Goal: Information Seeking & Learning: Learn about a topic

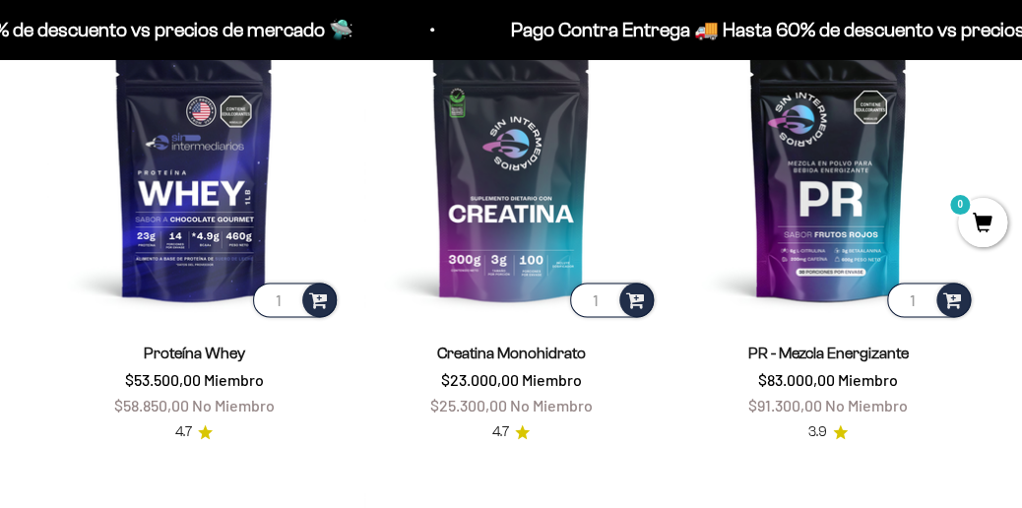
scroll to position [740, 0]
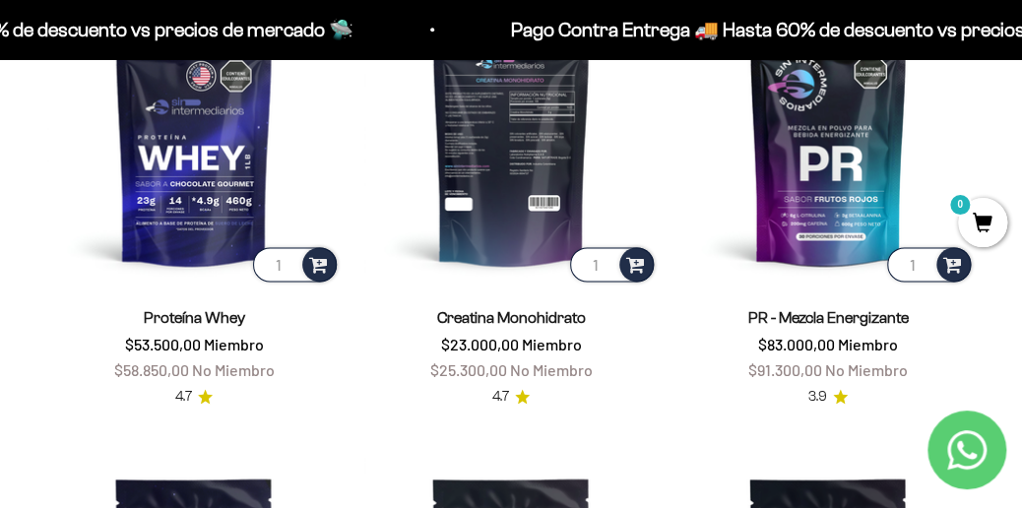
click at [518, 191] on img at bounding box center [510, 138] width 293 height 293
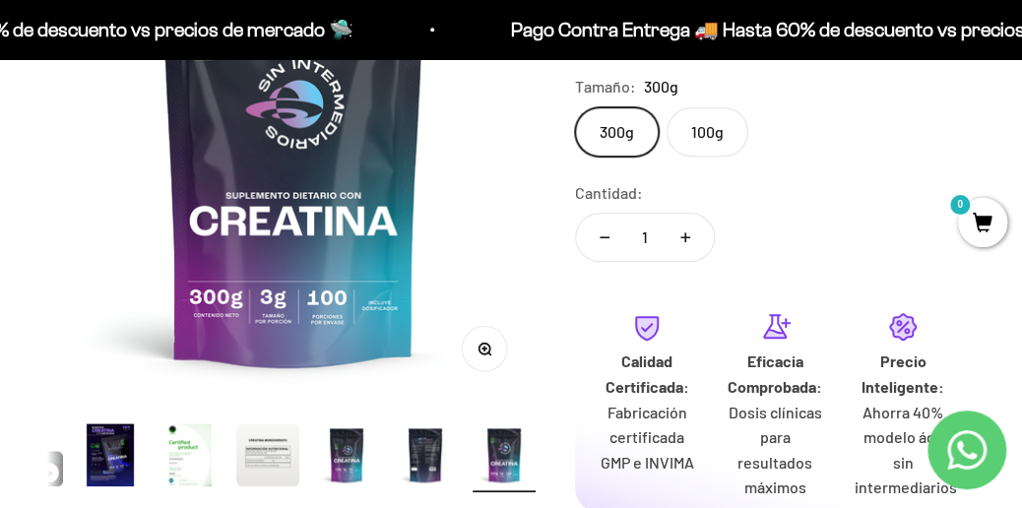
scroll to position [342, 0]
click at [190, 460] on img "Ir al artículo 5" at bounding box center [188, 453] width 63 height 63
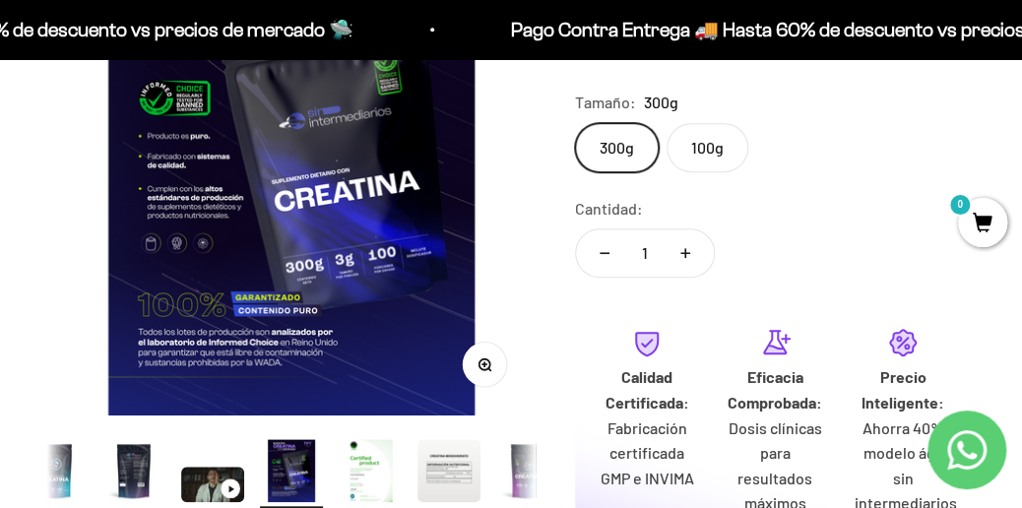
scroll to position [327, 0]
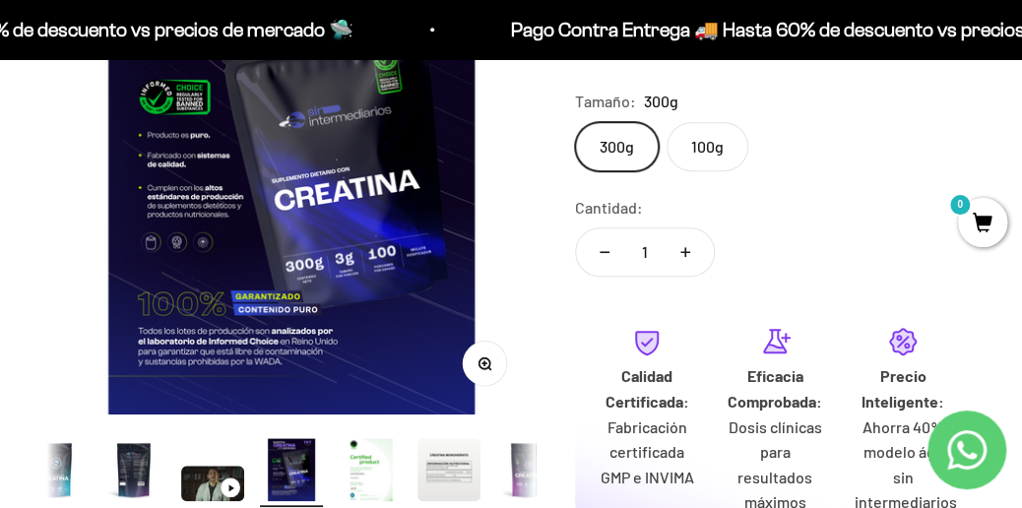
click at [344, 472] on img "Ir al artículo 5" at bounding box center [370, 469] width 63 height 63
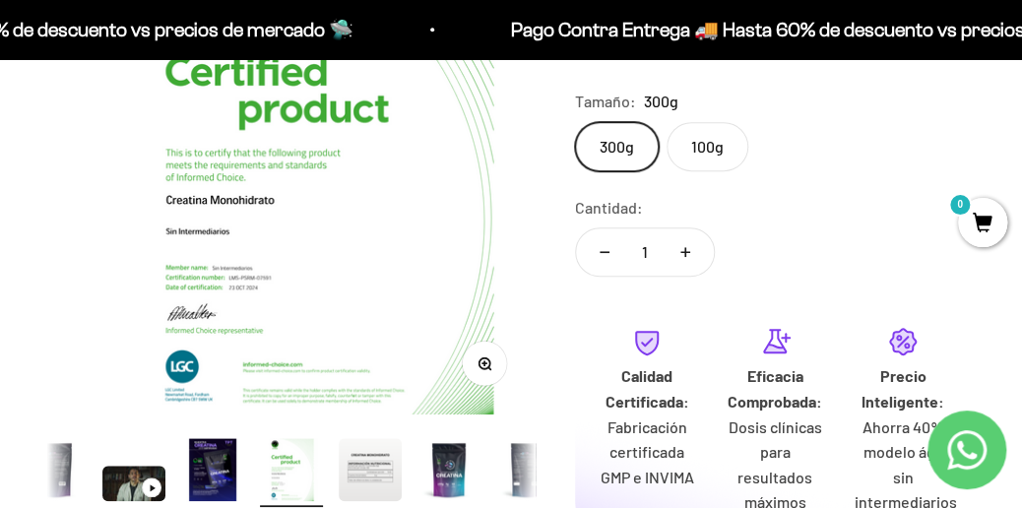
scroll to position [0, 1999]
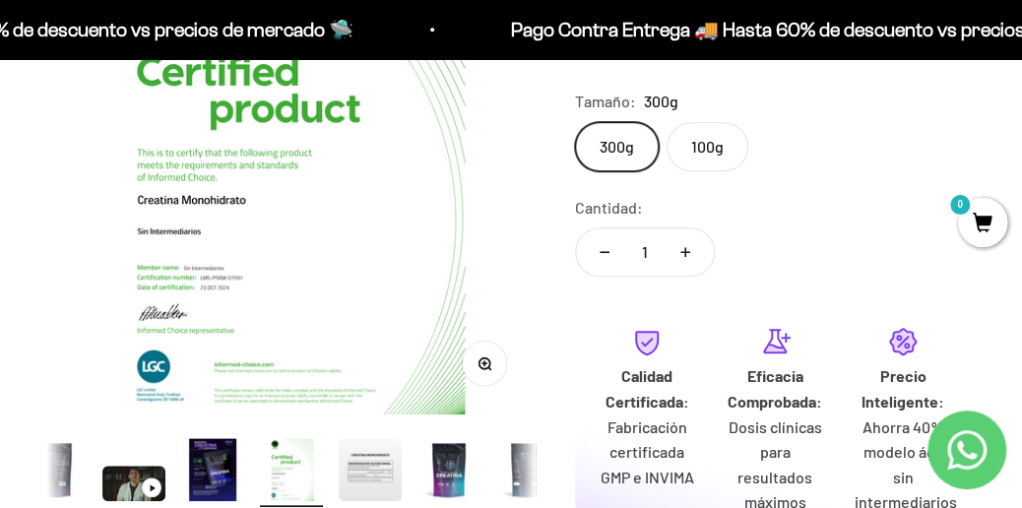
click at [391, 470] on img "Ir al artículo 6" at bounding box center [370, 469] width 63 height 63
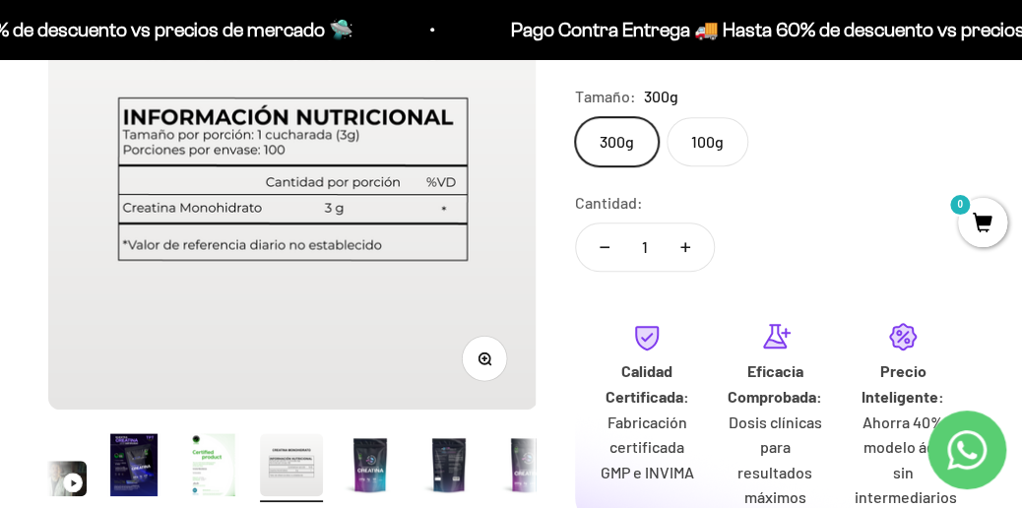
scroll to position [333, 0]
click at [367, 462] on img "Ir al artículo 7" at bounding box center [370, 463] width 63 height 63
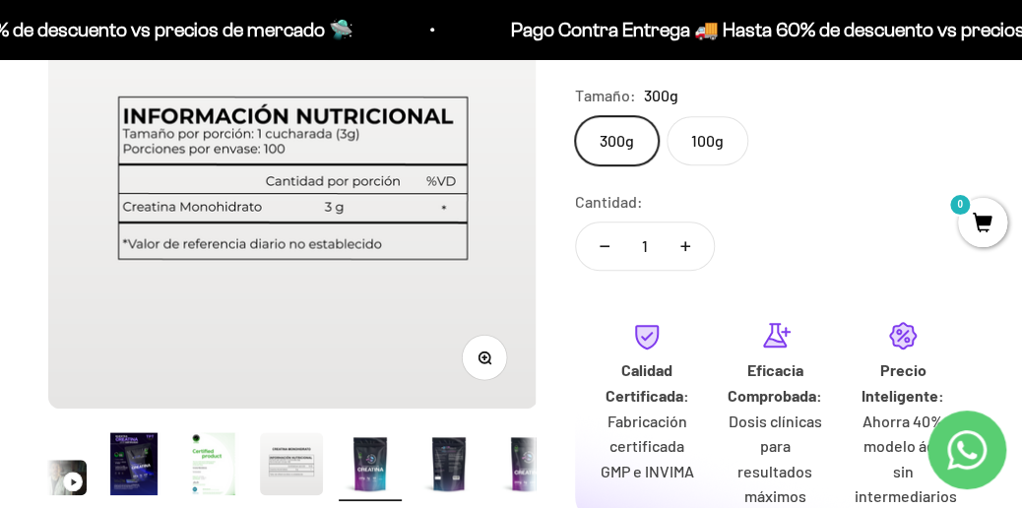
scroll to position [0, 0]
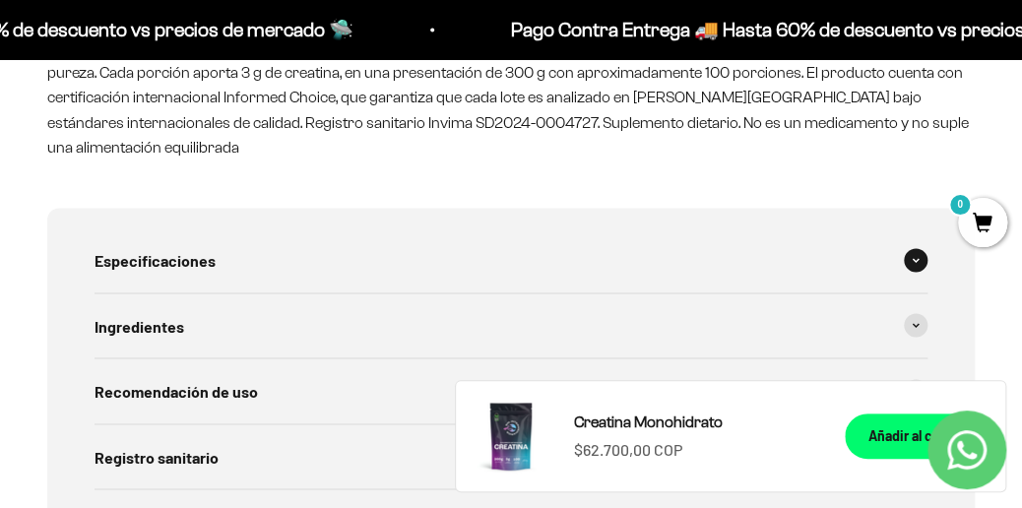
click at [676, 240] on div "Especificaciones" at bounding box center [510, 259] width 833 height 65
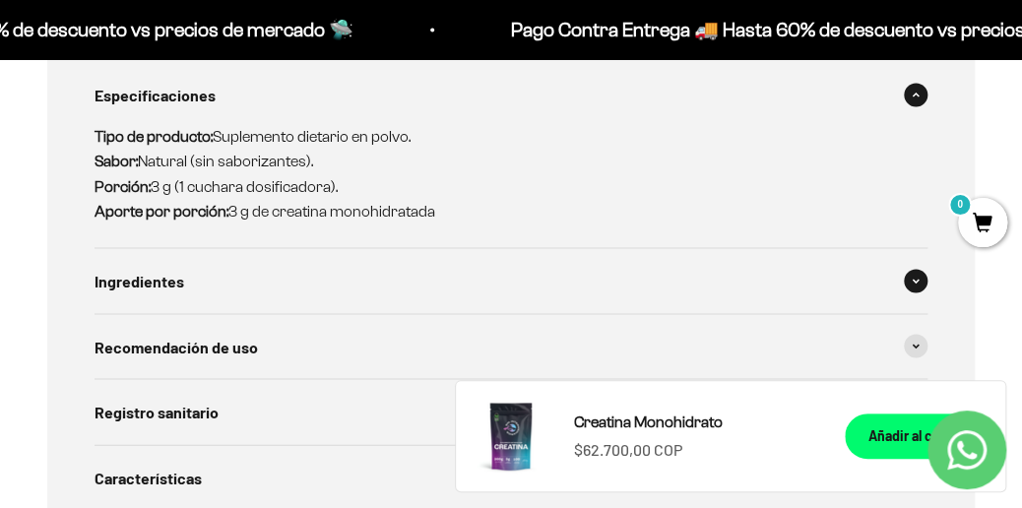
click at [645, 265] on div "Ingredientes" at bounding box center [510, 280] width 833 height 65
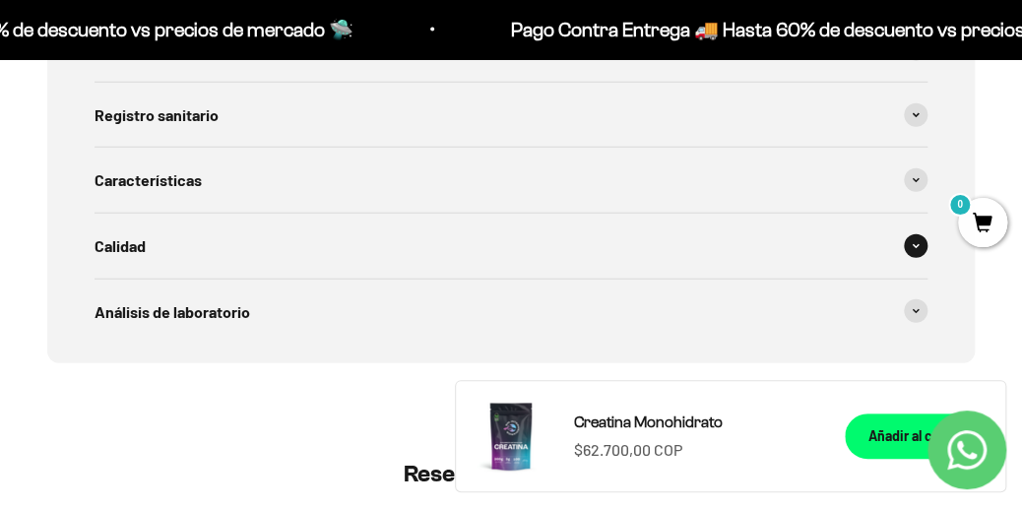
click at [681, 222] on div "Calidad" at bounding box center [510, 246] width 833 height 65
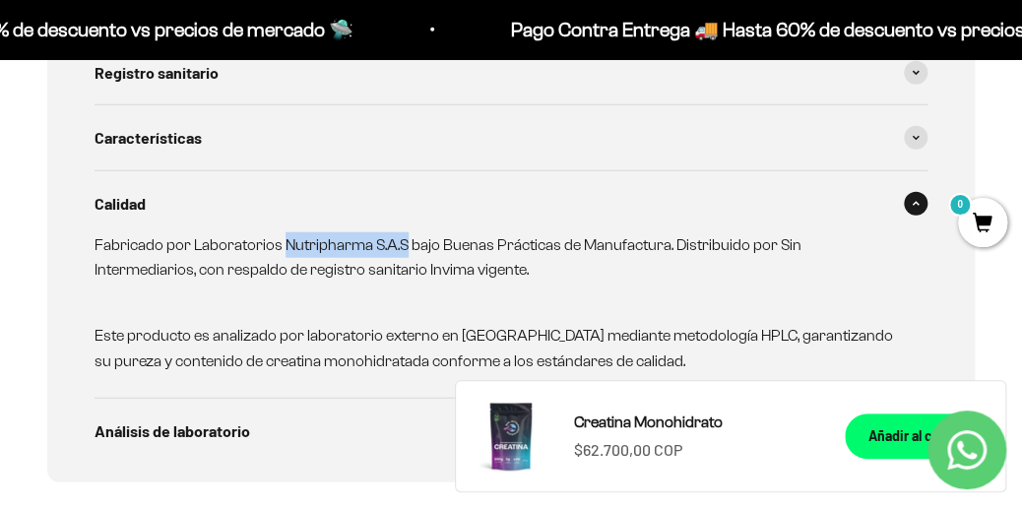
drag, startPoint x: 281, startPoint y: 216, endPoint x: 404, endPoint y: 223, distance: 122.3
click at [404, 232] on p "Fabricado por Laboratorios Nutripharma S.A.S bajo Buenas Prácticas de Manufactu…" at bounding box center [498, 257] width 809 height 50
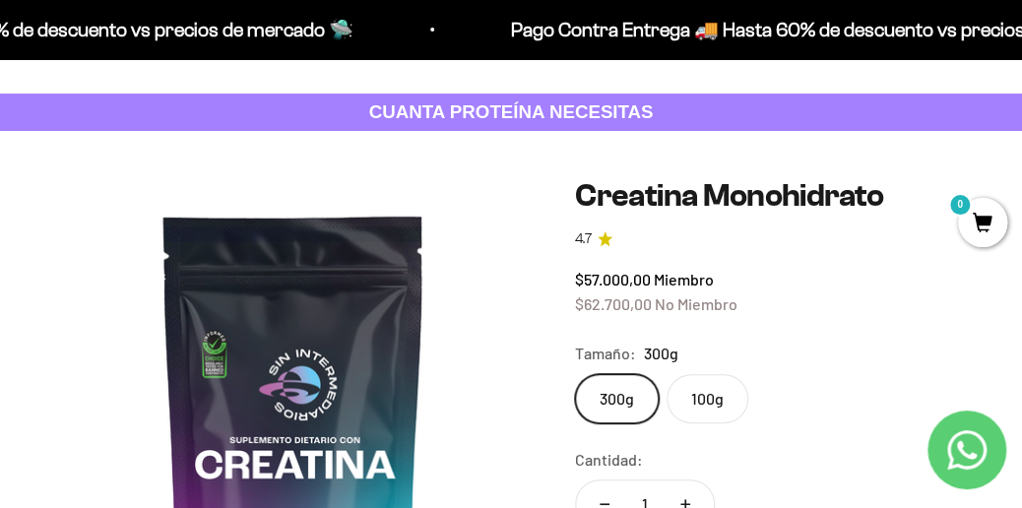
scroll to position [74, 0]
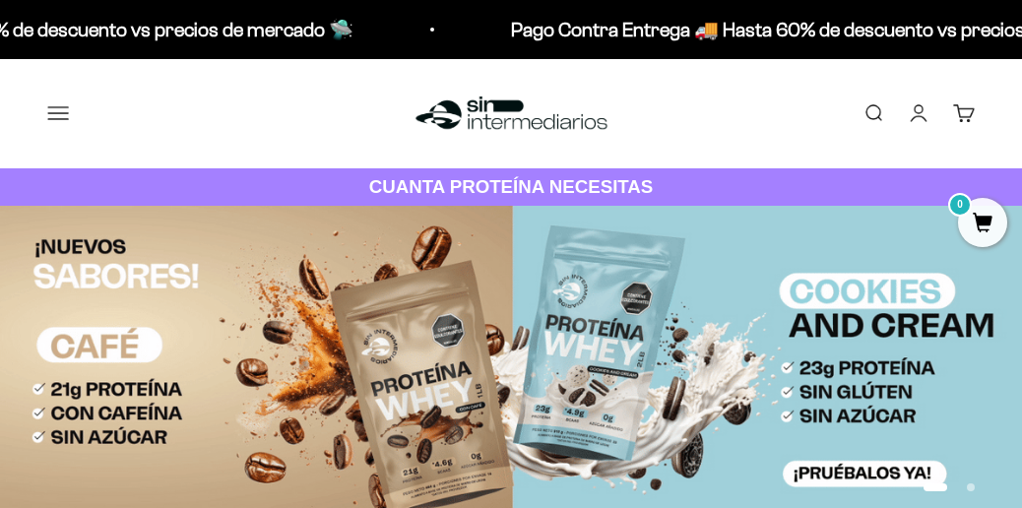
scroll to position [740, 0]
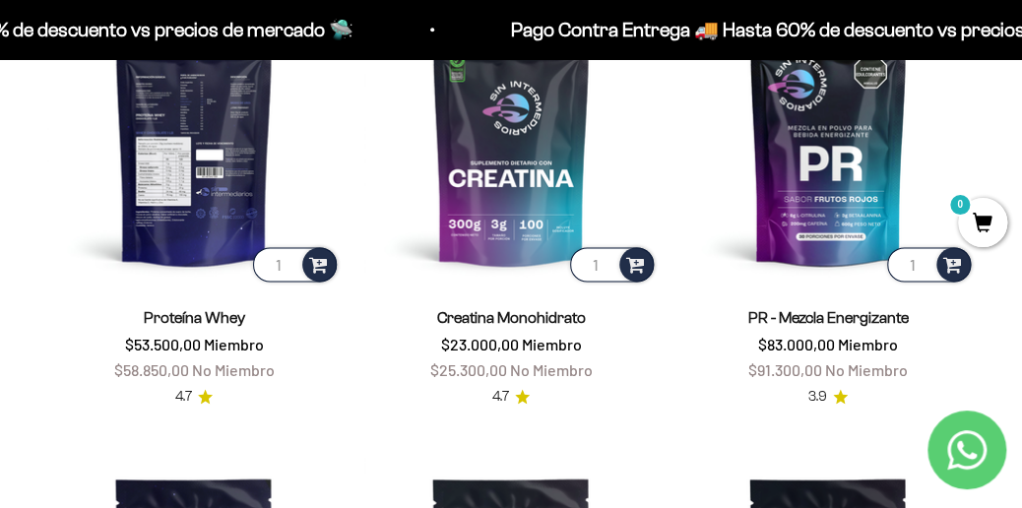
click at [244, 139] on img at bounding box center [193, 138] width 293 height 293
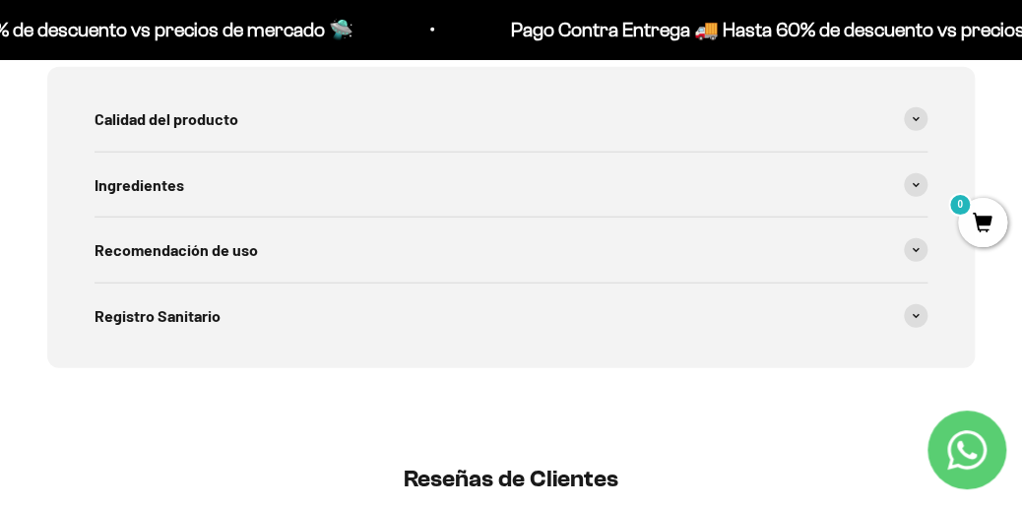
scroll to position [1665, 0]
click at [665, 189] on div "Ingredientes" at bounding box center [510, 184] width 833 height 65
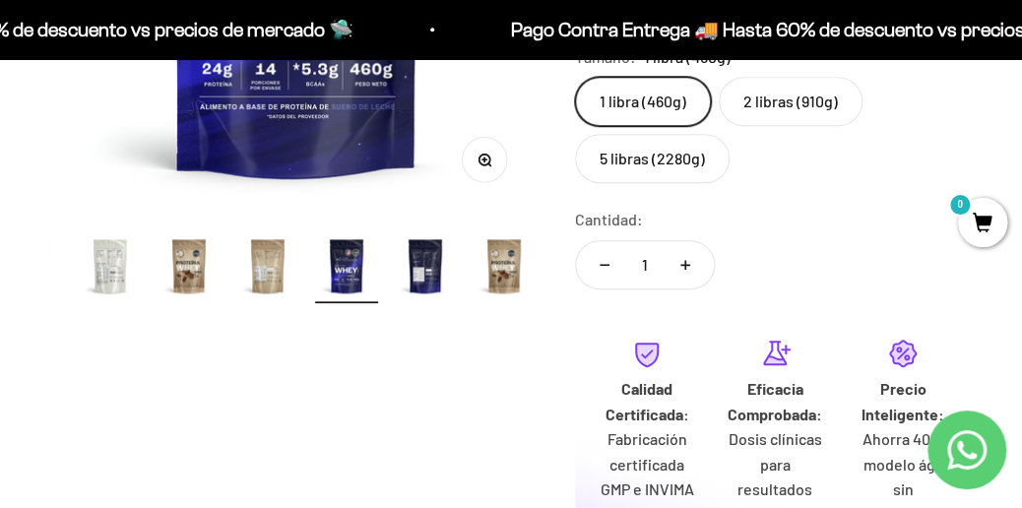
scroll to position [449, 0]
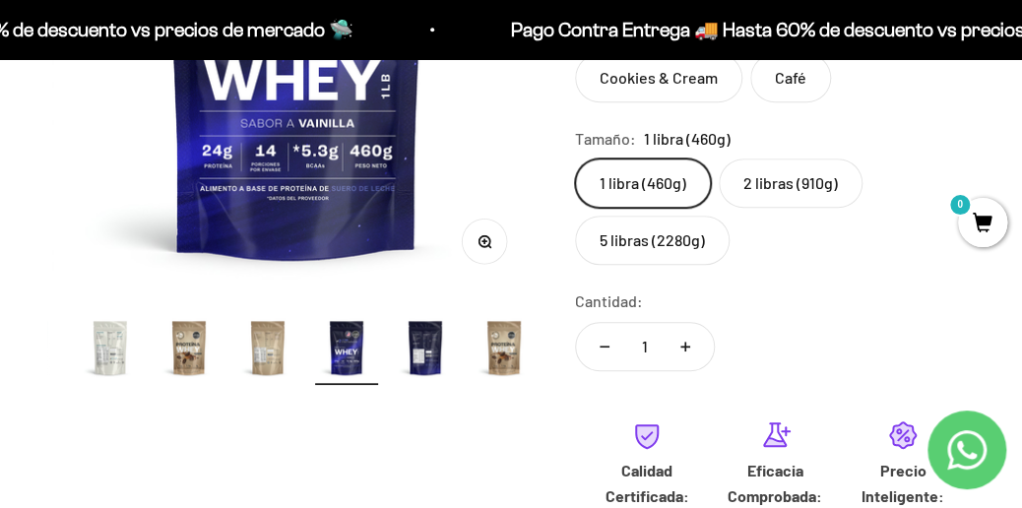
click at [436, 358] on img "Ir al artículo 19" at bounding box center [425, 347] width 63 height 63
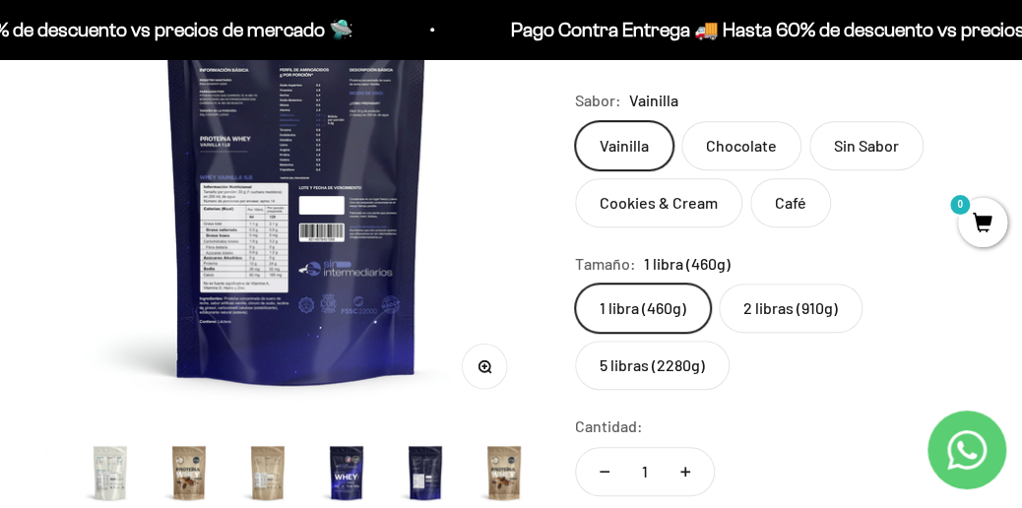
scroll to position [323, 0]
click at [294, 161] on img at bounding box center [296, 174] width 488 height 488
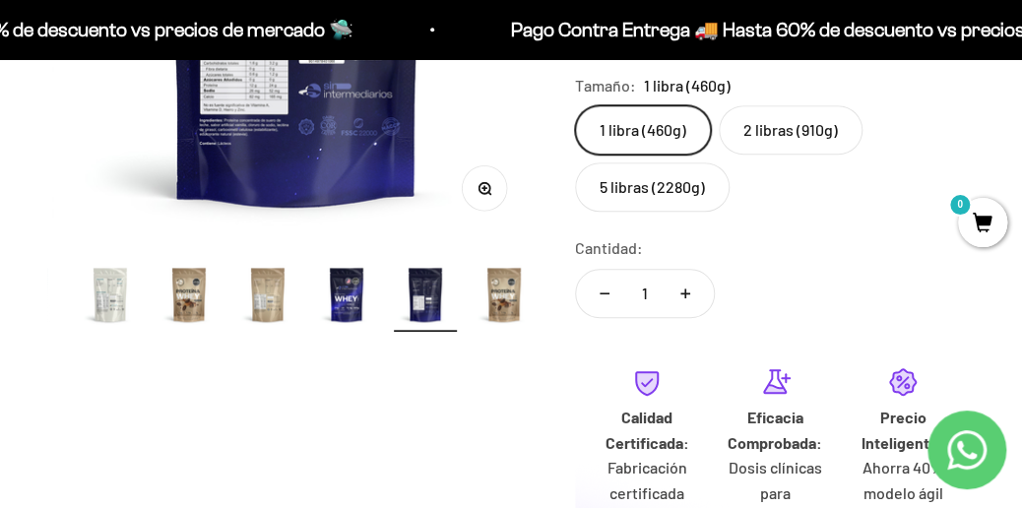
scroll to position [503, 0]
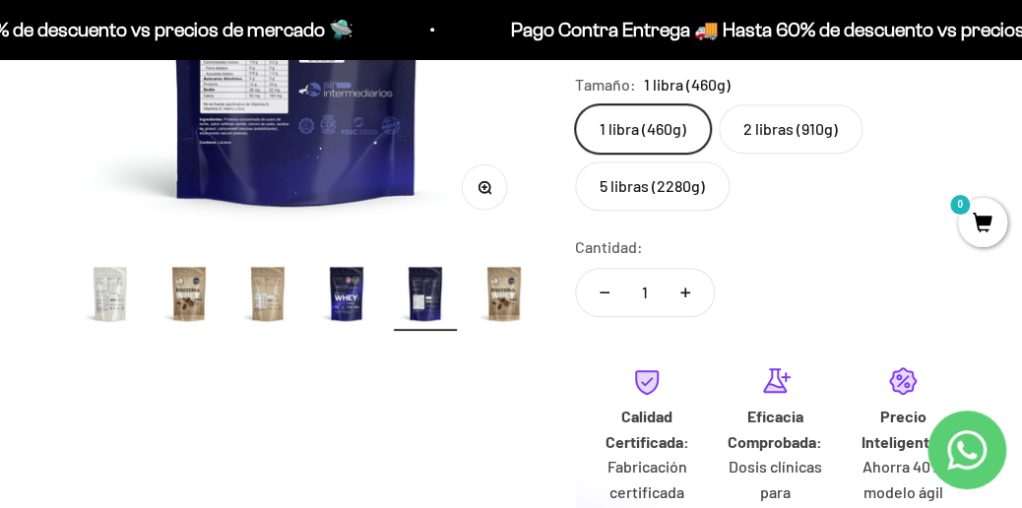
click at [480, 192] on icon "button" at bounding box center [484, 187] width 14 height 14
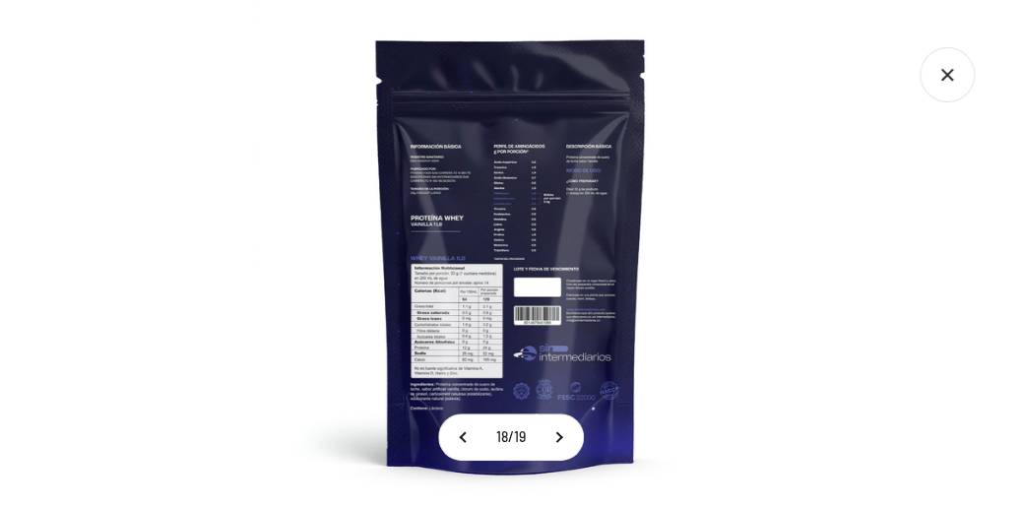
click at [456, 315] on img at bounding box center [511, 254] width 508 height 508
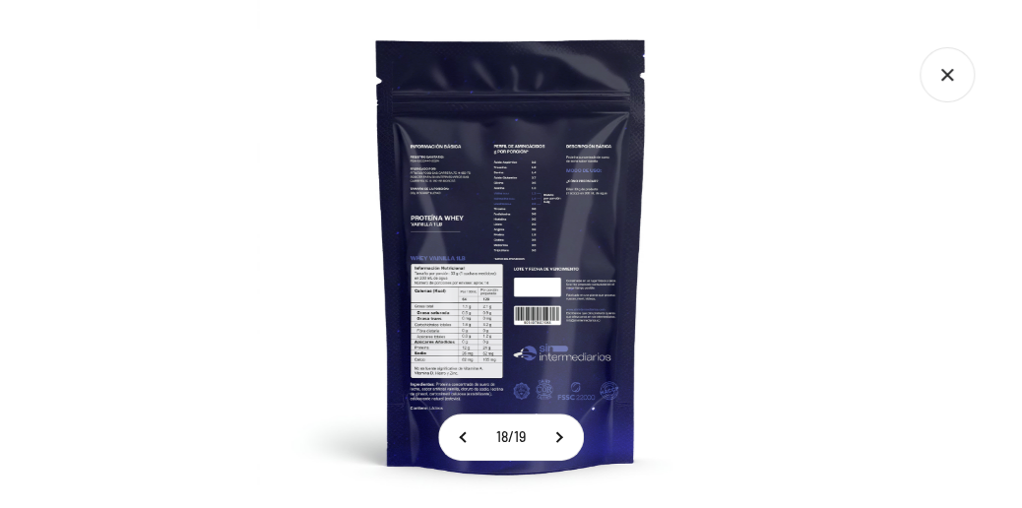
click at [787, 180] on div at bounding box center [511, 254] width 1022 height 508
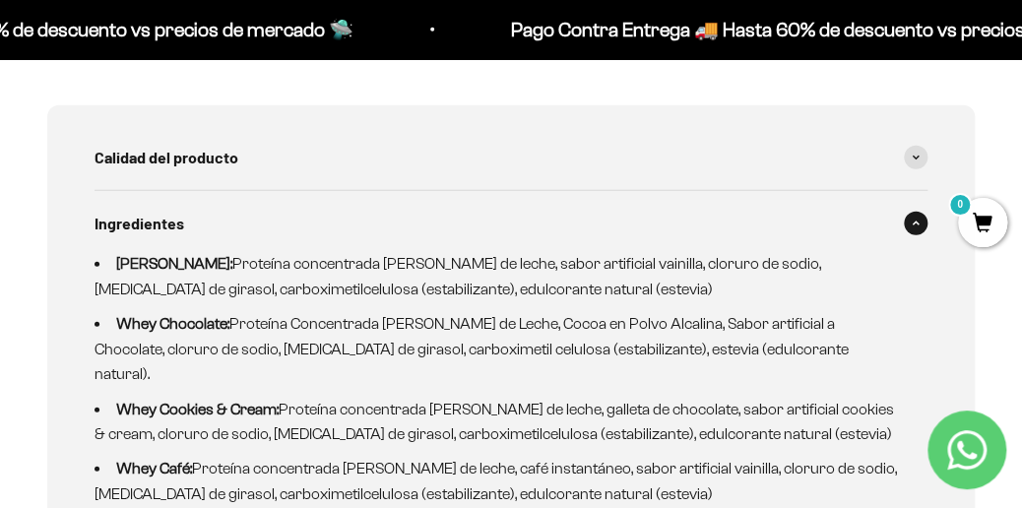
scroll to position [1625, 0]
click at [882, 232] on div "Ingredientes" at bounding box center [510, 224] width 833 height 65
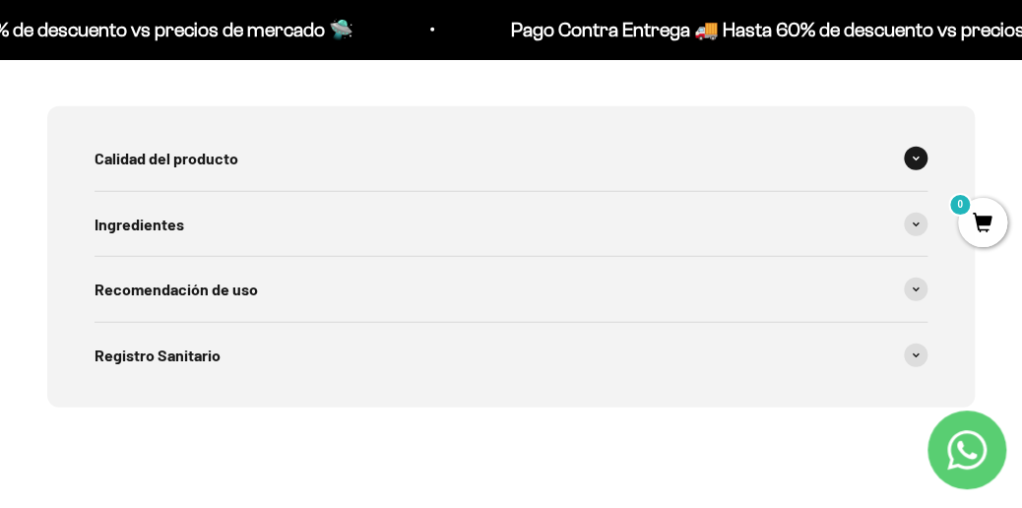
click at [898, 161] on div "Calidad del producto" at bounding box center [510, 158] width 833 height 65
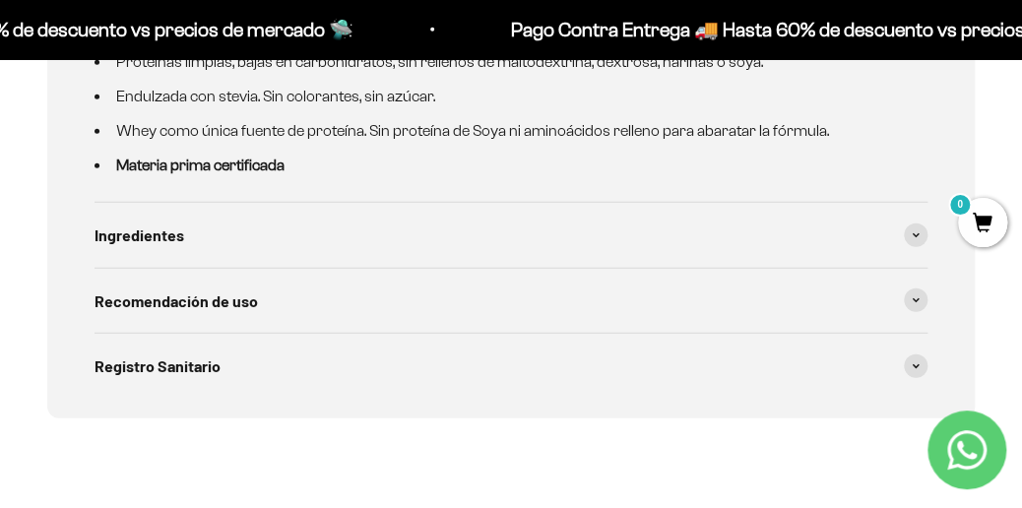
scroll to position [1764, 0]
click at [693, 356] on div "Registro Sanitario" at bounding box center [510, 365] width 833 height 65
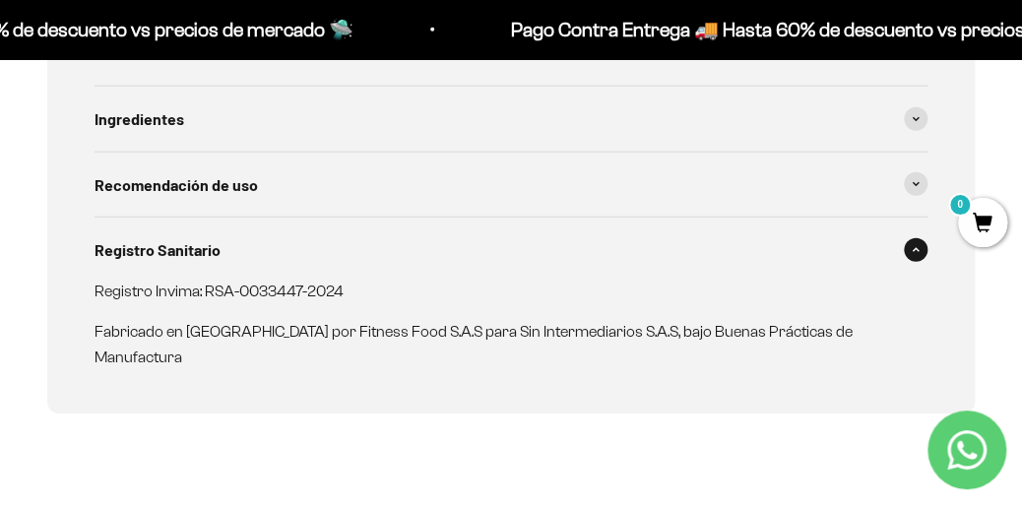
scroll to position [1882, 0]
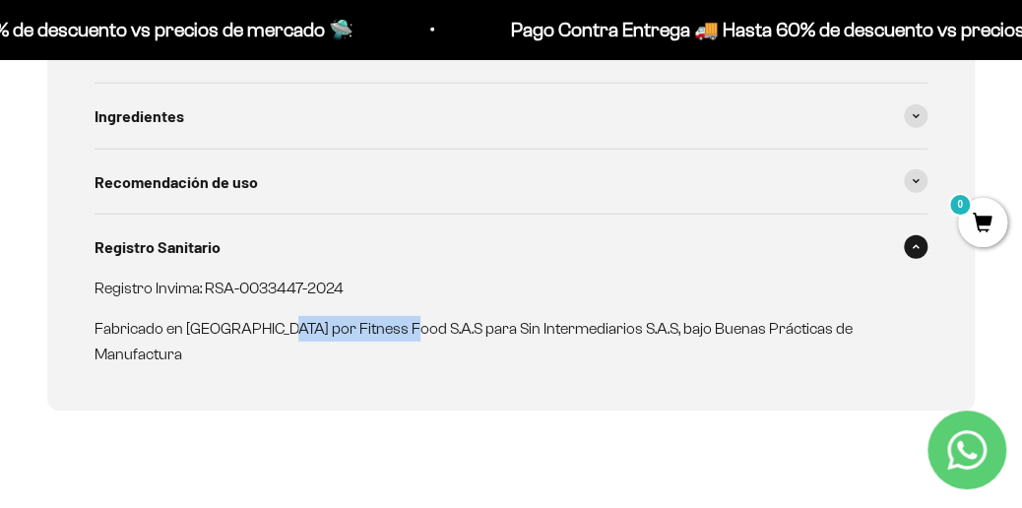
drag, startPoint x: 277, startPoint y: 329, endPoint x: 400, endPoint y: 328, distance: 123.0
click at [400, 328] on p "Fabricado en Colombia por Fitness Food S.A.S para Sin Intermediarios S.A.S, baj…" at bounding box center [498, 341] width 809 height 50
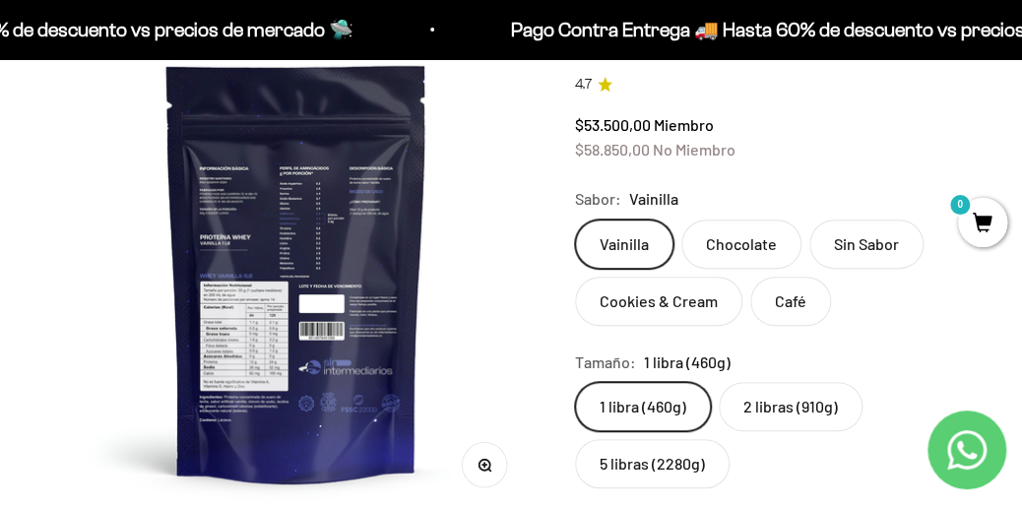
scroll to position [226, 0]
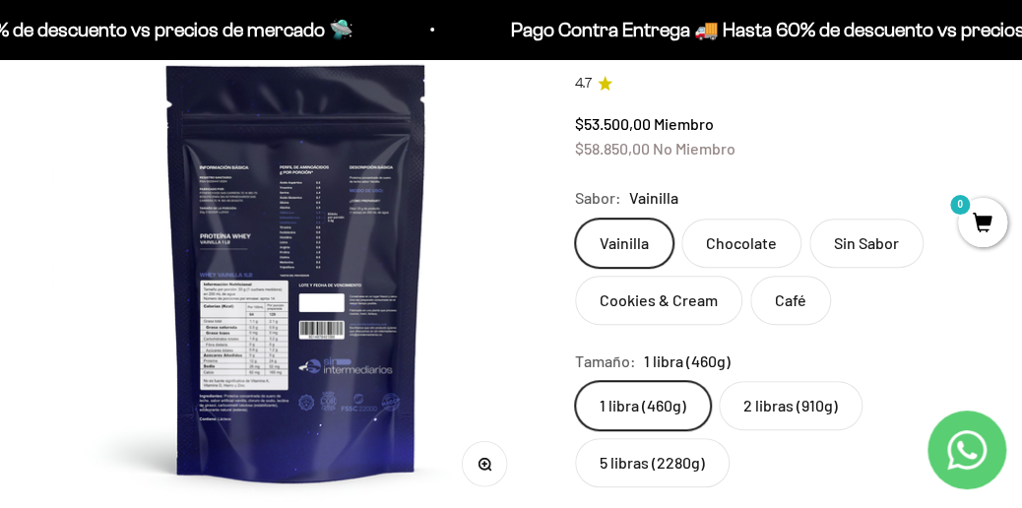
click at [488, 454] on button "Zoom" at bounding box center [485, 464] width 44 height 44
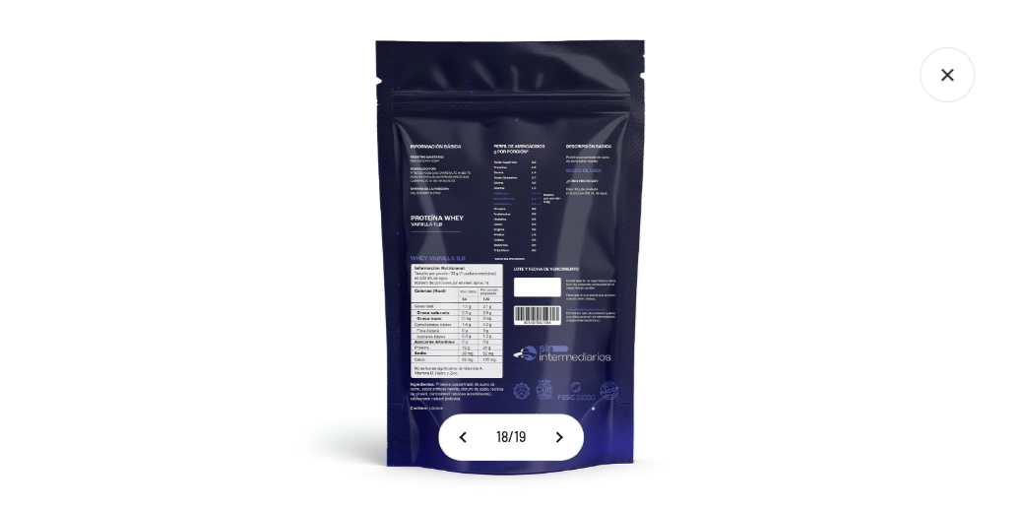
click at [472, 315] on img at bounding box center [511, 254] width 508 height 508
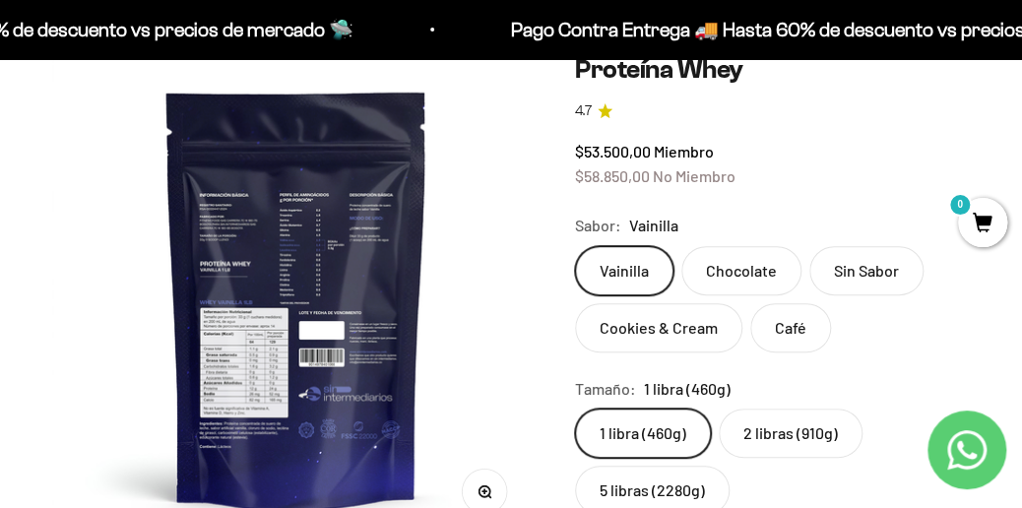
scroll to position [0, 0]
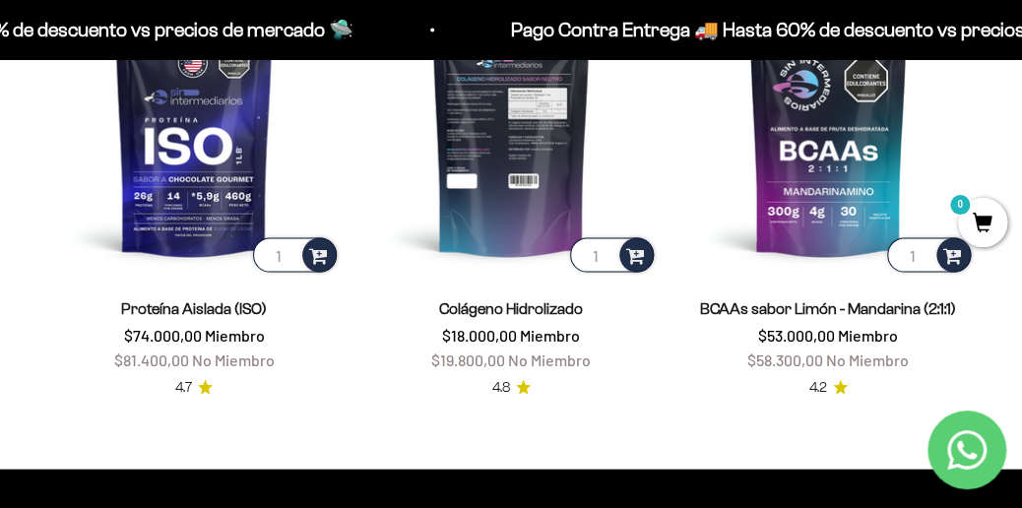
scroll to position [1214, 0]
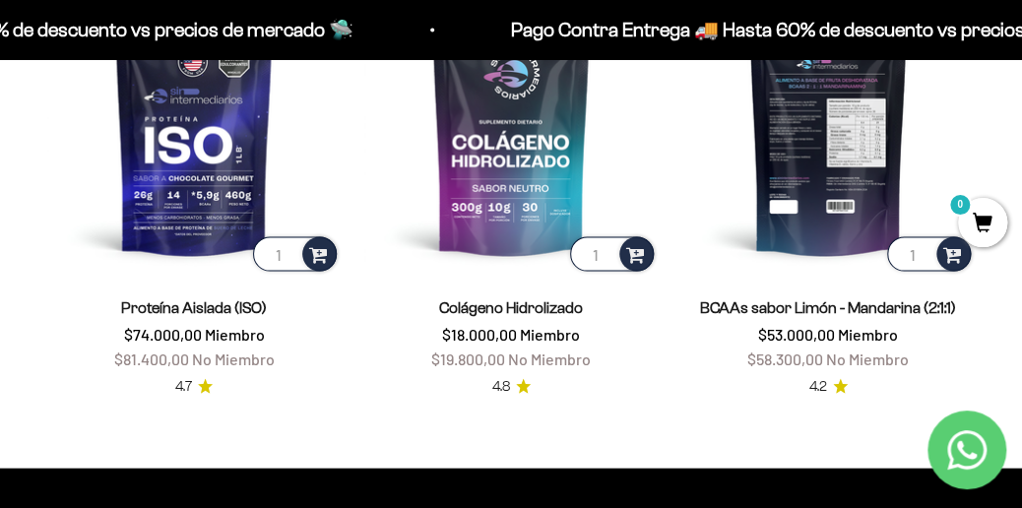
click at [783, 157] on img at bounding box center [827, 127] width 293 height 293
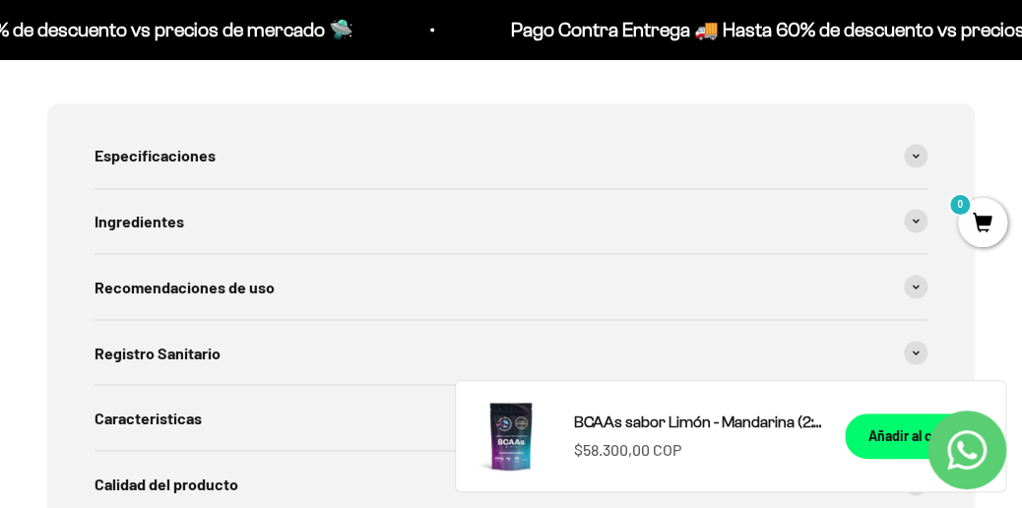
scroll to position [1041, 0]
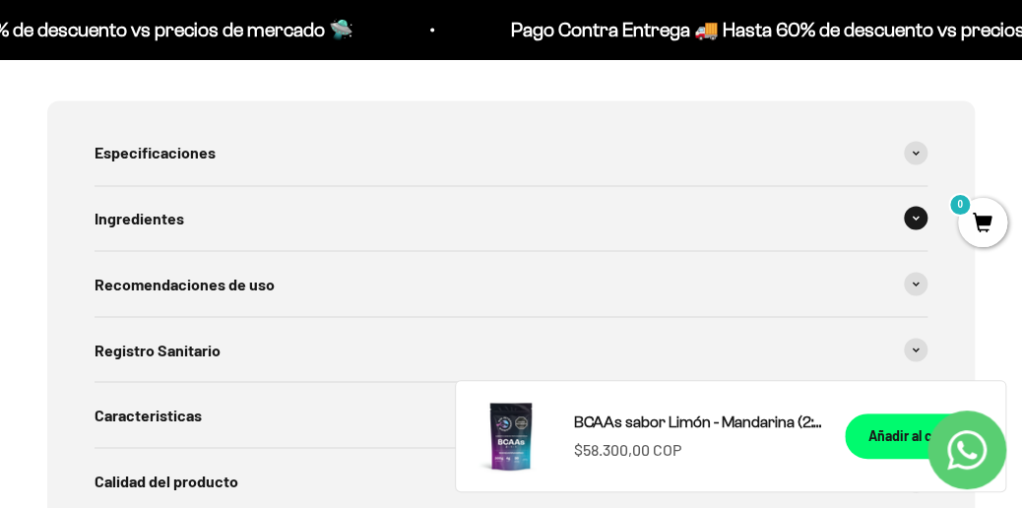
click at [610, 221] on div "Ingredientes" at bounding box center [510, 218] width 833 height 65
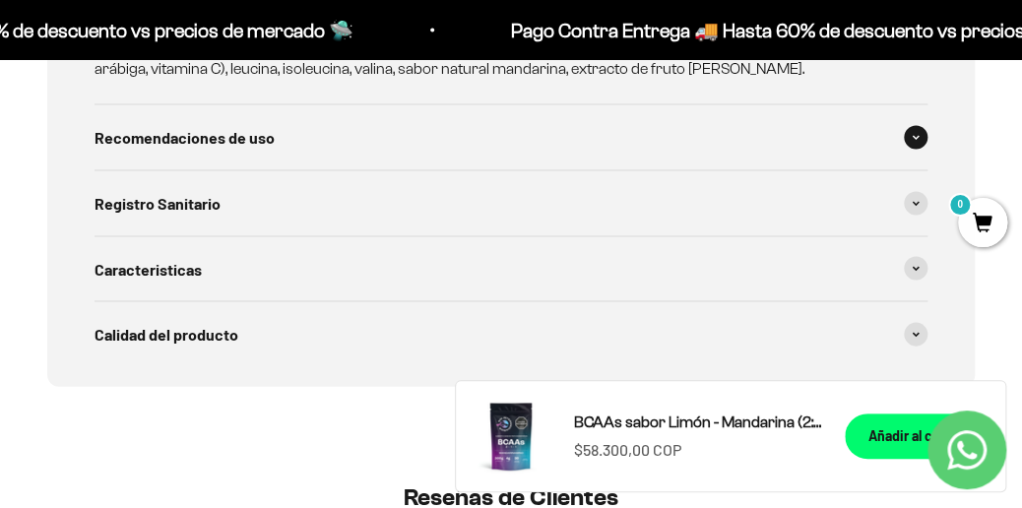
scroll to position [1260, 0]
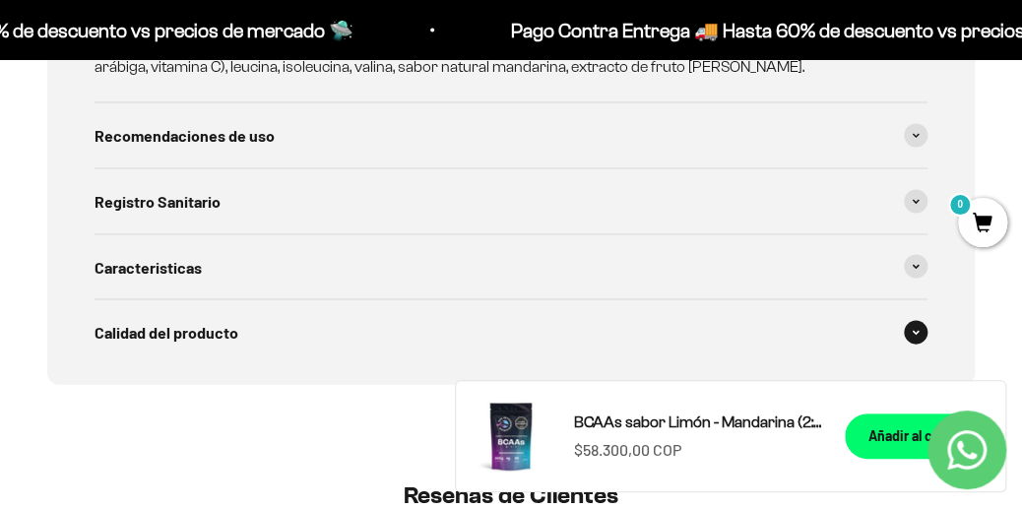
click at [409, 341] on div "Calidad del producto" at bounding box center [510, 331] width 833 height 65
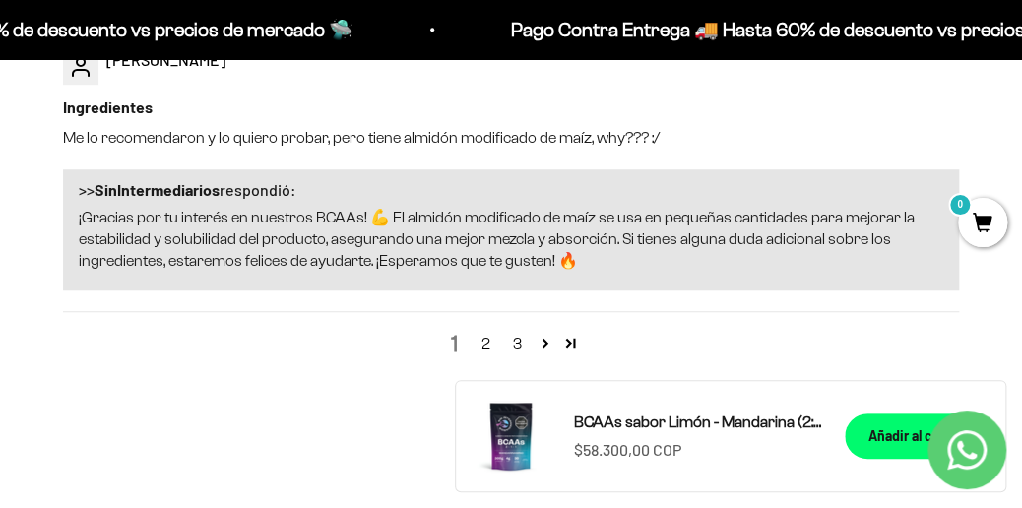
scroll to position [2940, 0]
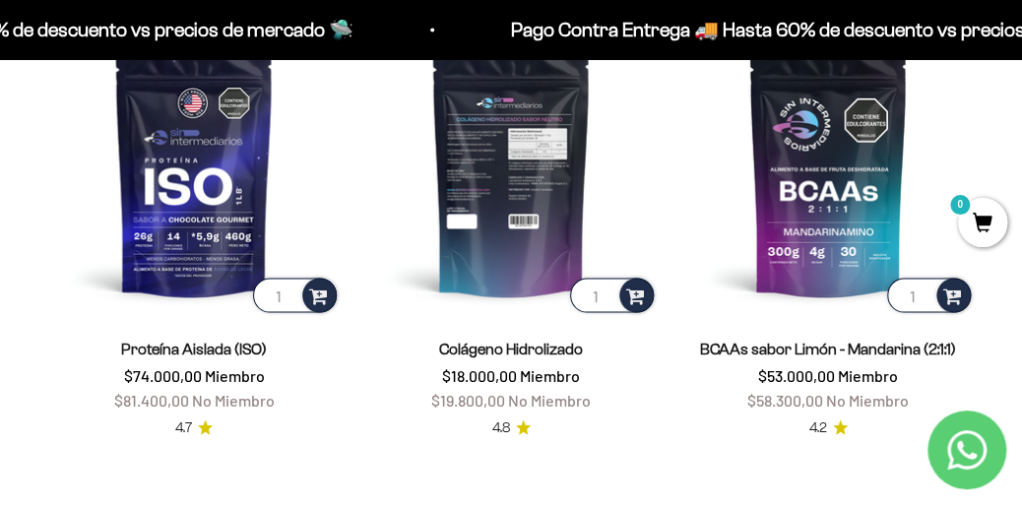
scroll to position [1174, 0]
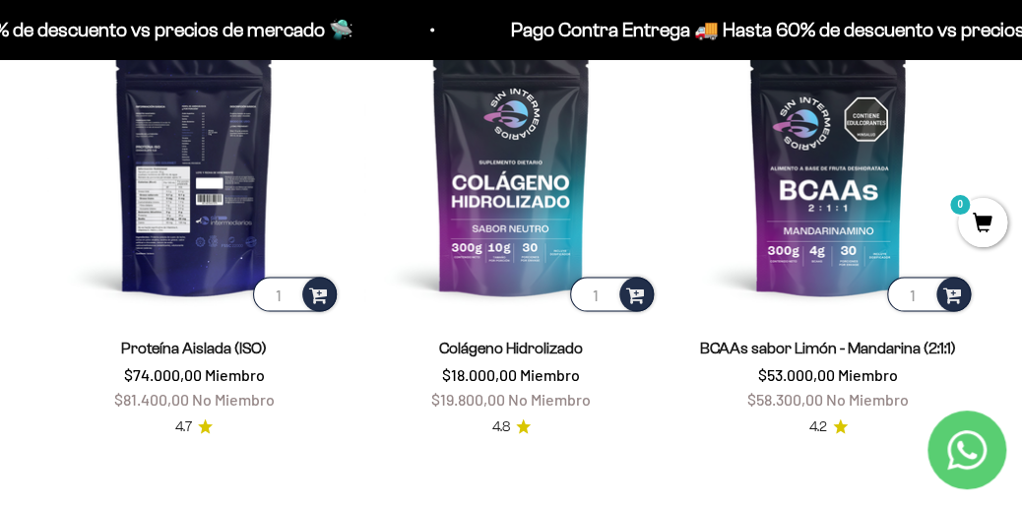
click at [282, 185] on img at bounding box center [193, 168] width 293 height 293
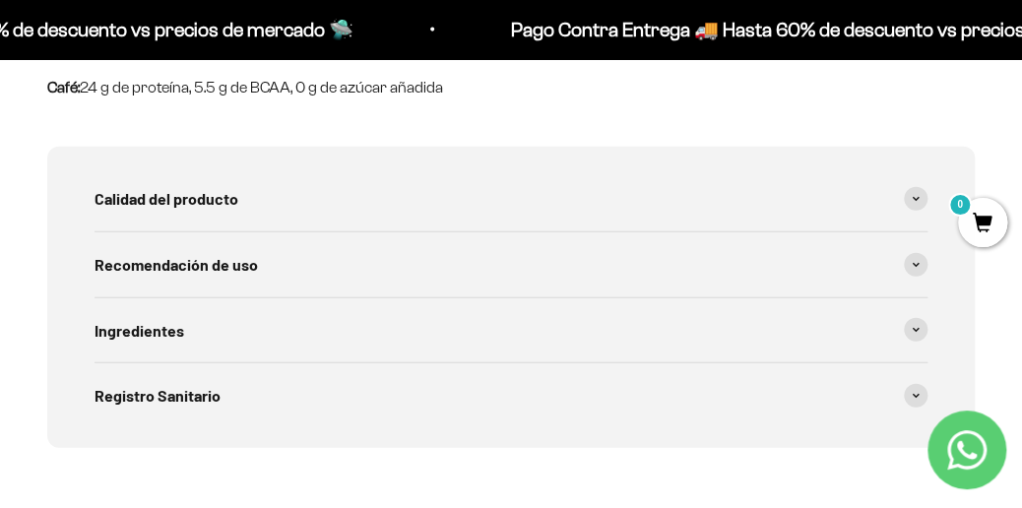
scroll to position [1567, 0]
click at [579, 210] on div "Calidad del producto" at bounding box center [510, 197] width 833 height 65
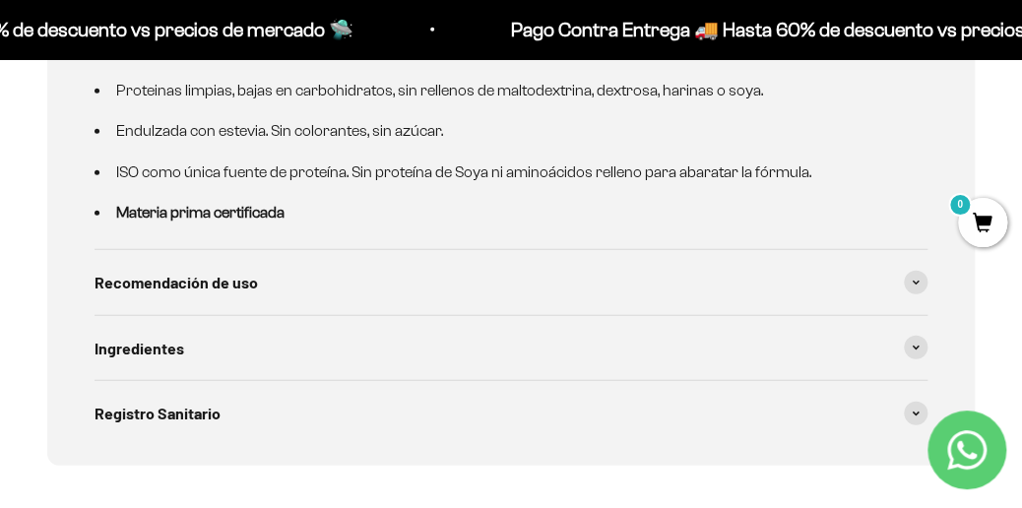
scroll to position [1759, 0]
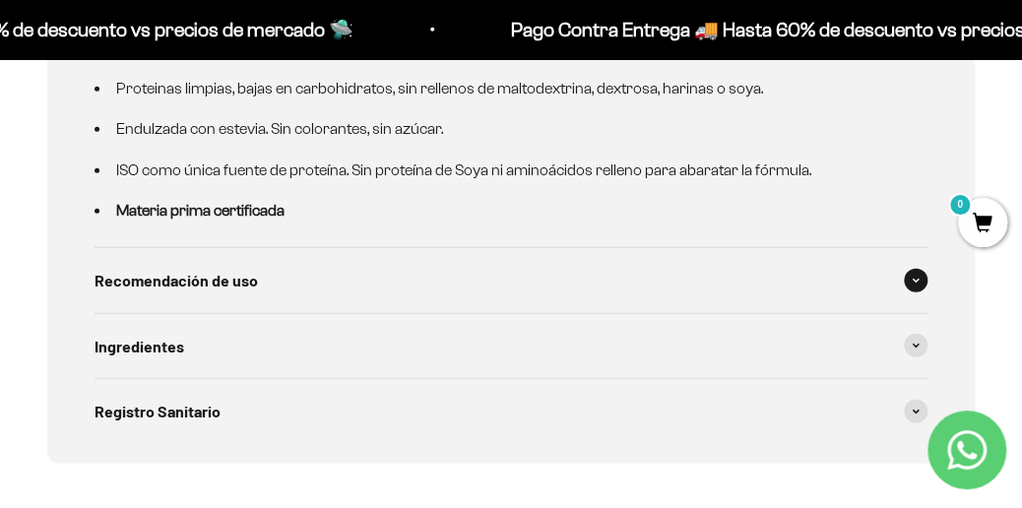
click at [575, 272] on div "Recomendación de uso" at bounding box center [510, 280] width 833 height 65
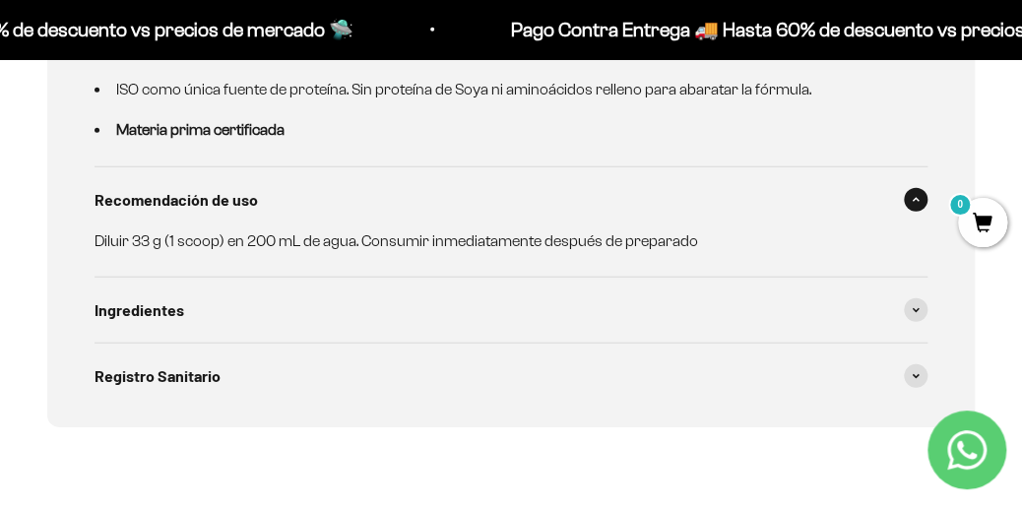
scroll to position [1842, 0]
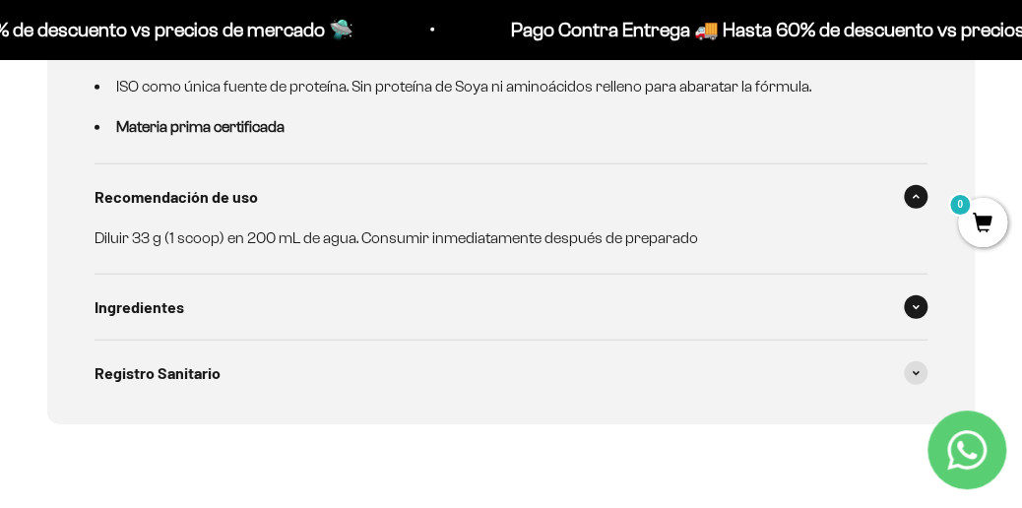
click at [587, 298] on div "Ingredientes" at bounding box center [510, 307] width 833 height 65
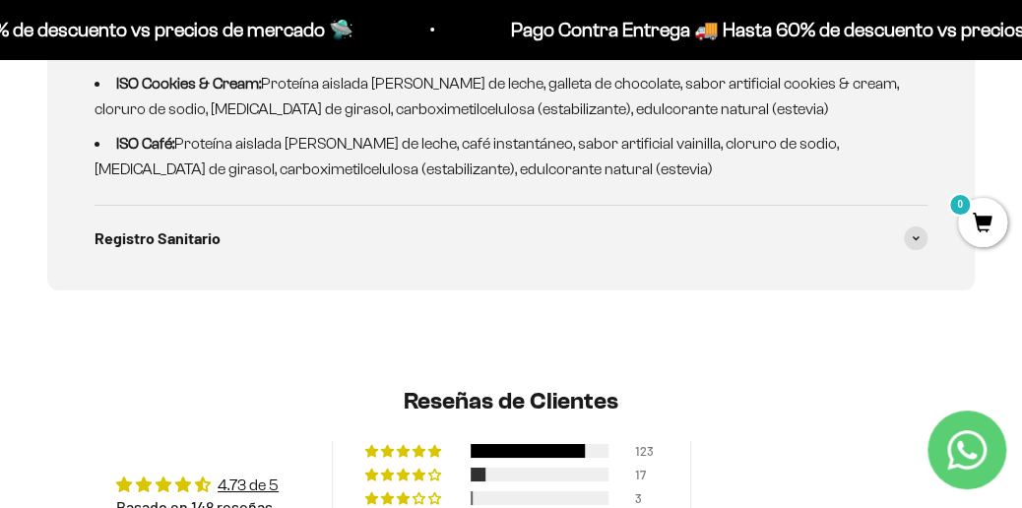
scroll to position [2230, 0]
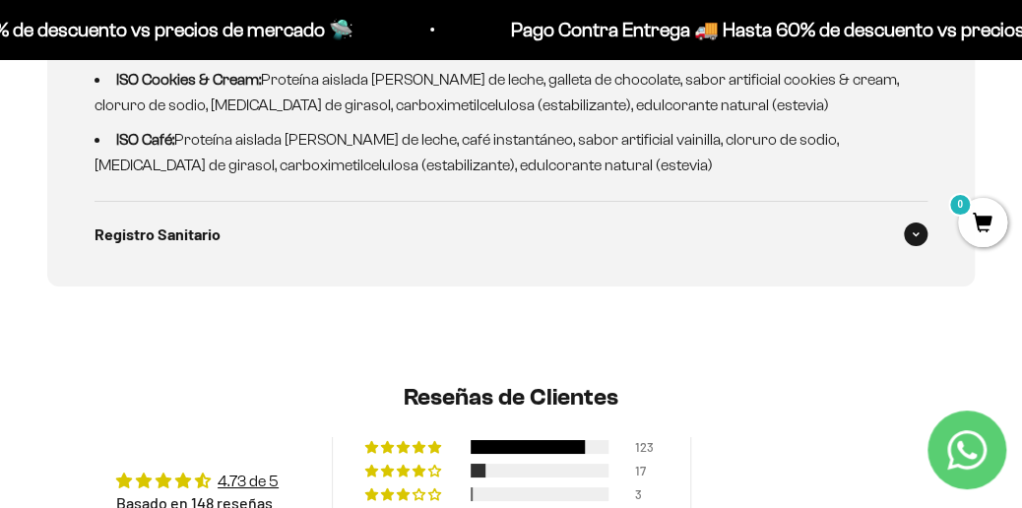
drag, startPoint x: 600, startPoint y: 252, endPoint x: 599, endPoint y: 233, distance: 18.7
click at [599, 233] on div "Registro Sanitario" at bounding box center [510, 234] width 833 height 65
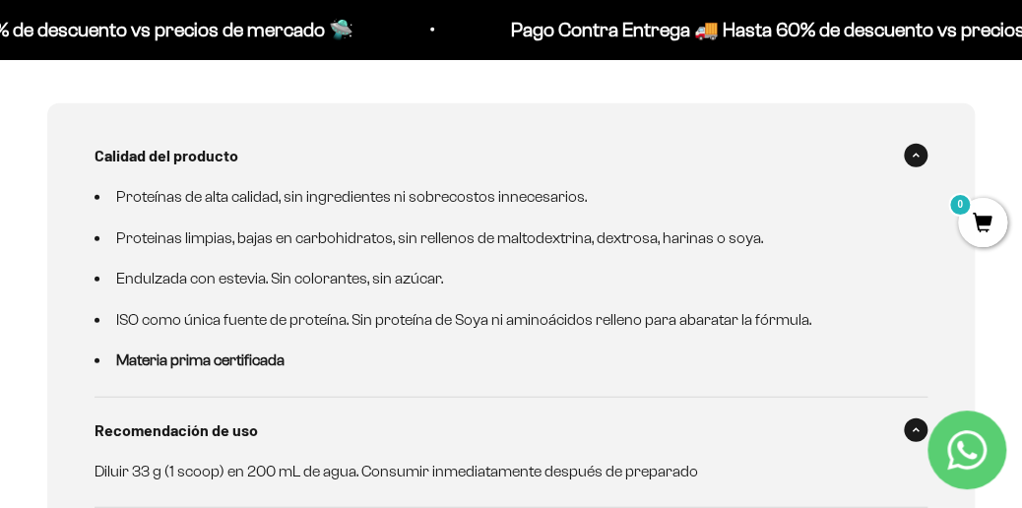
scroll to position [1607, 0]
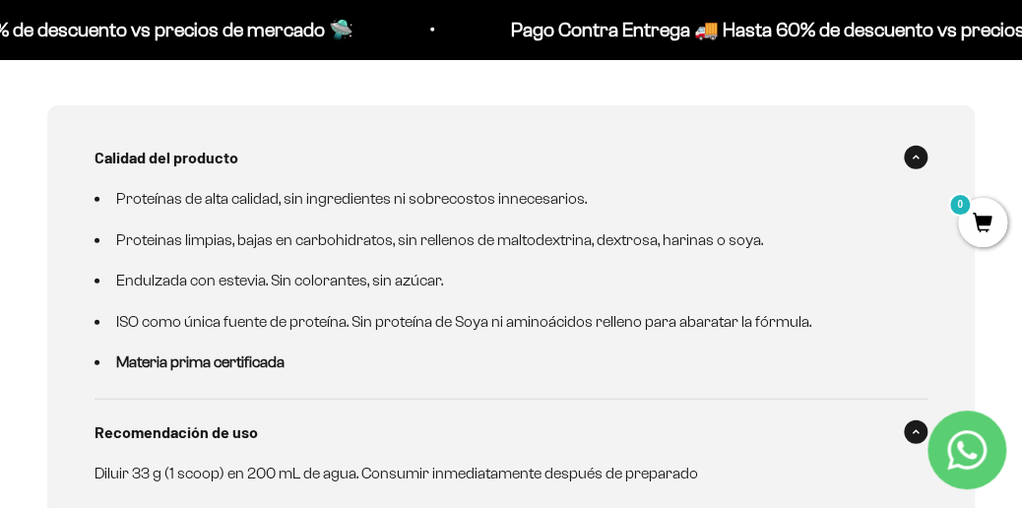
click at [911, 156] on icon at bounding box center [915, 158] width 8 height 6
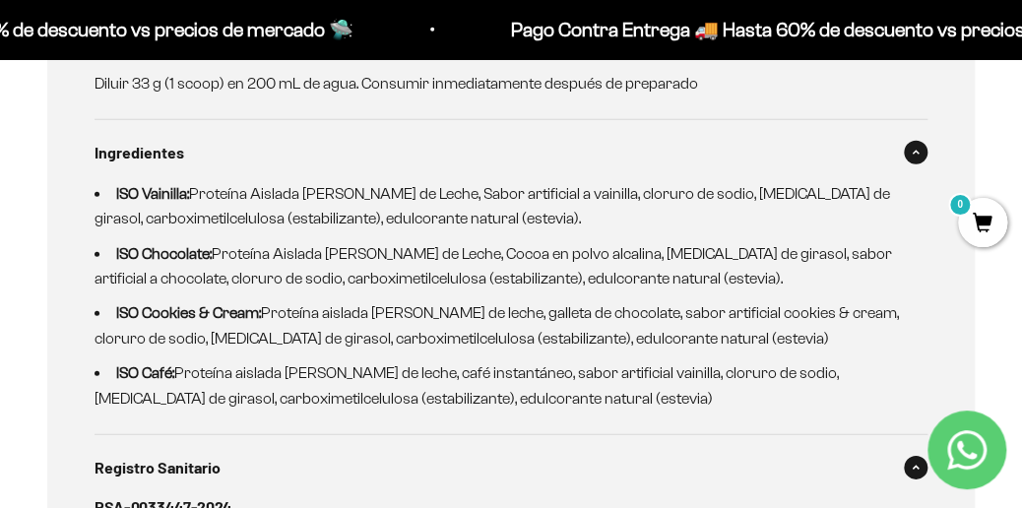
scroll to position [1799, 0]
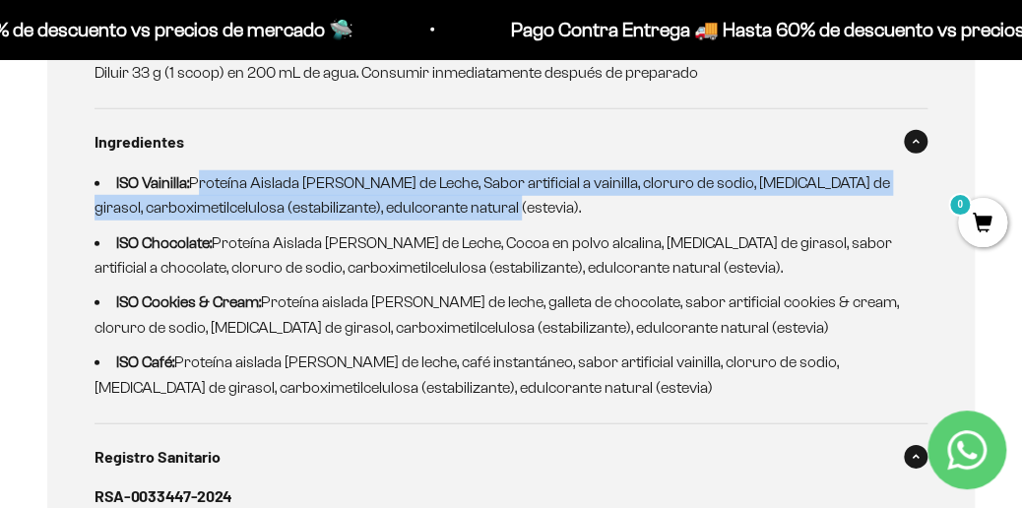
drag, startPoint x: 191, startPoint y: 178, endPoint x: 525, endPoint y: 211, distance: 335.2
click at [525, 211] on li "ISO Vainilla: Proteína Aislada [PERSON_NAME] de Leche, Sabor artificial a vaini…" at bounding box center [498, 195] width 809 height 50
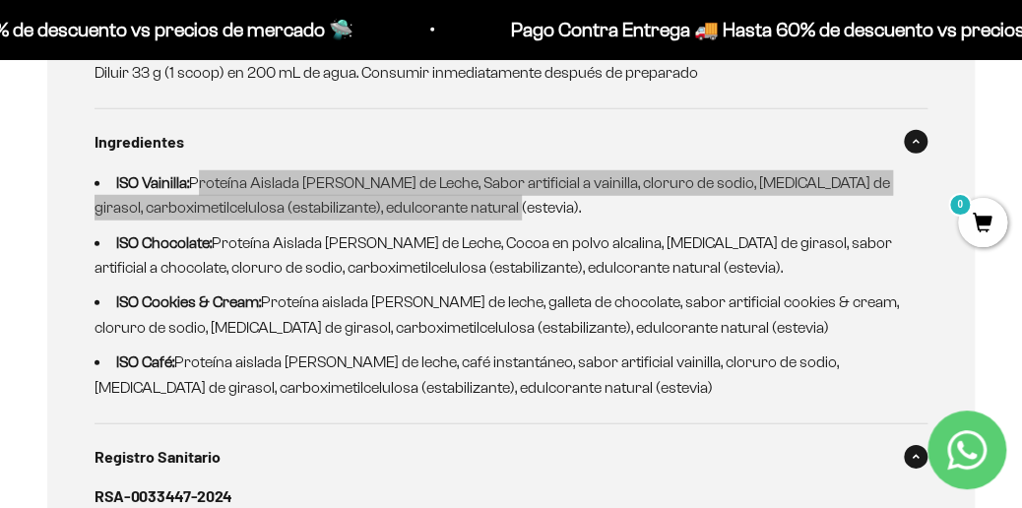
copy li "Proteína Aislada [PERSON_NAME] de Leche, Sabor artificial a vainilla, cloruro d…"
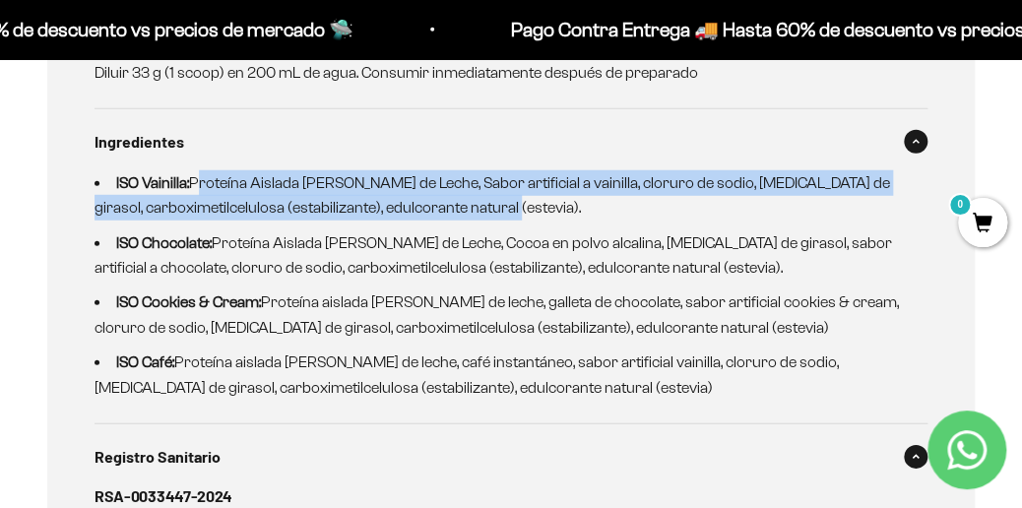
copy li "Proteína Aislada [PERSON_NAME] de Leche, Sabor artificial a vainilla, cloruro d…"
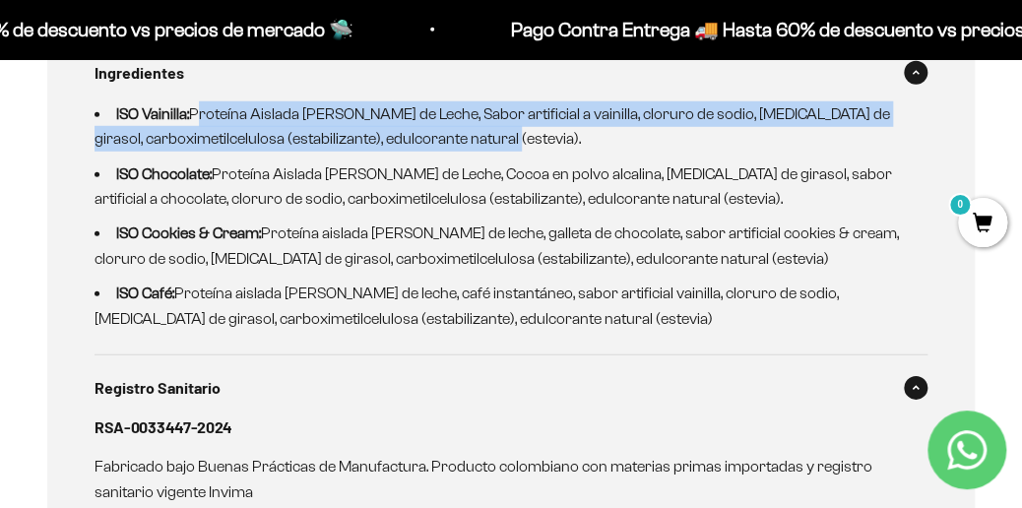
scroll to position [1867, 0]
